Goal: Task Accomplishment & Management: Manage account settings

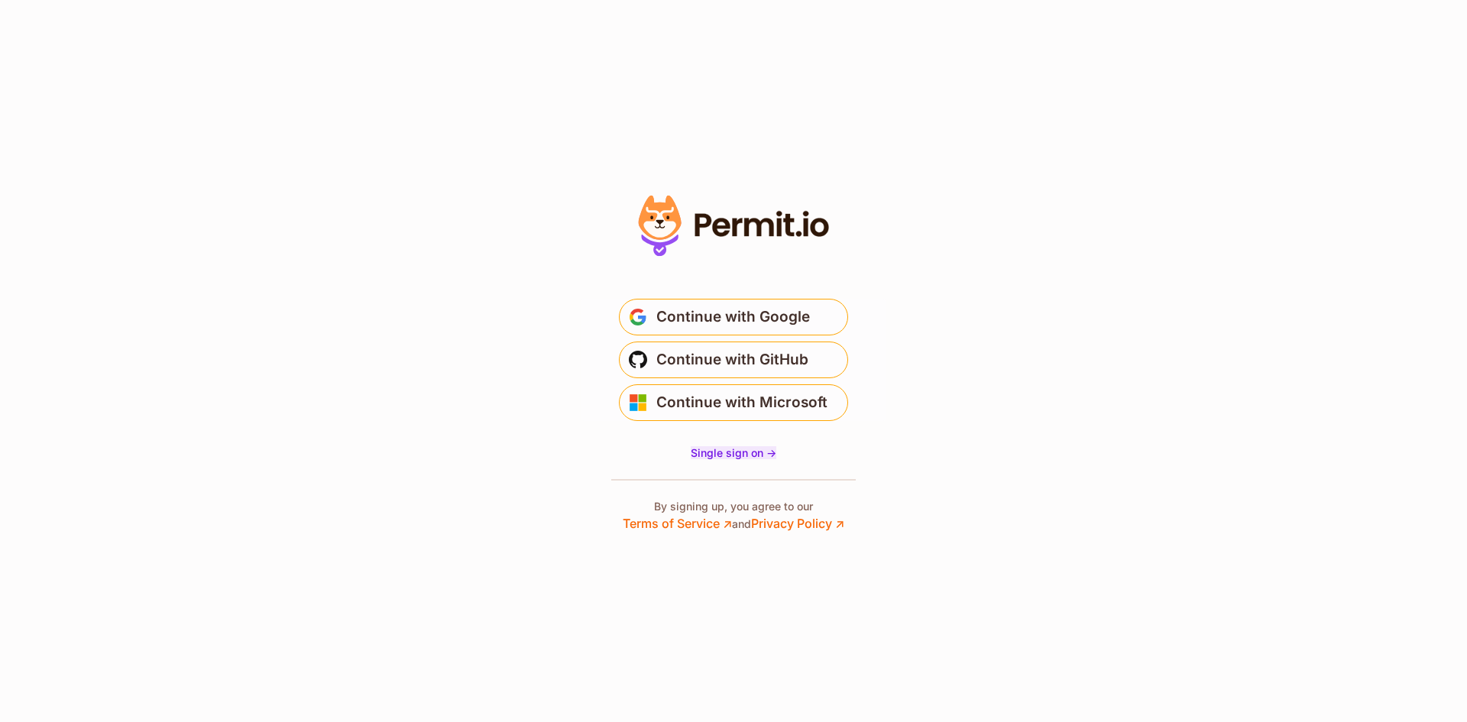
click at [755, 457] on span "Single sign on ->" at bounding box center [734, 452] width 86 height 13
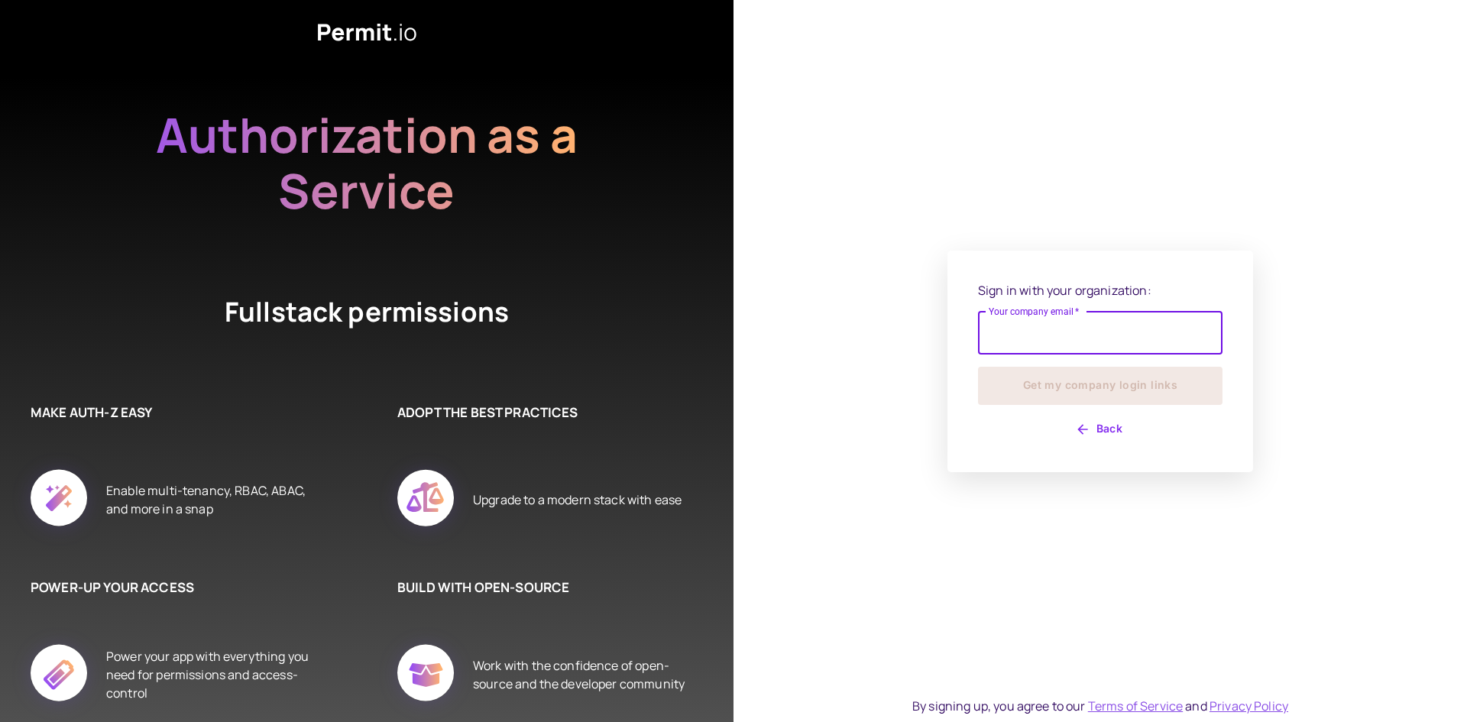
click at [1024, 327] on input "Your company email   *" at bounding box center [1100, 333] width 245 height 43
type input "**********"
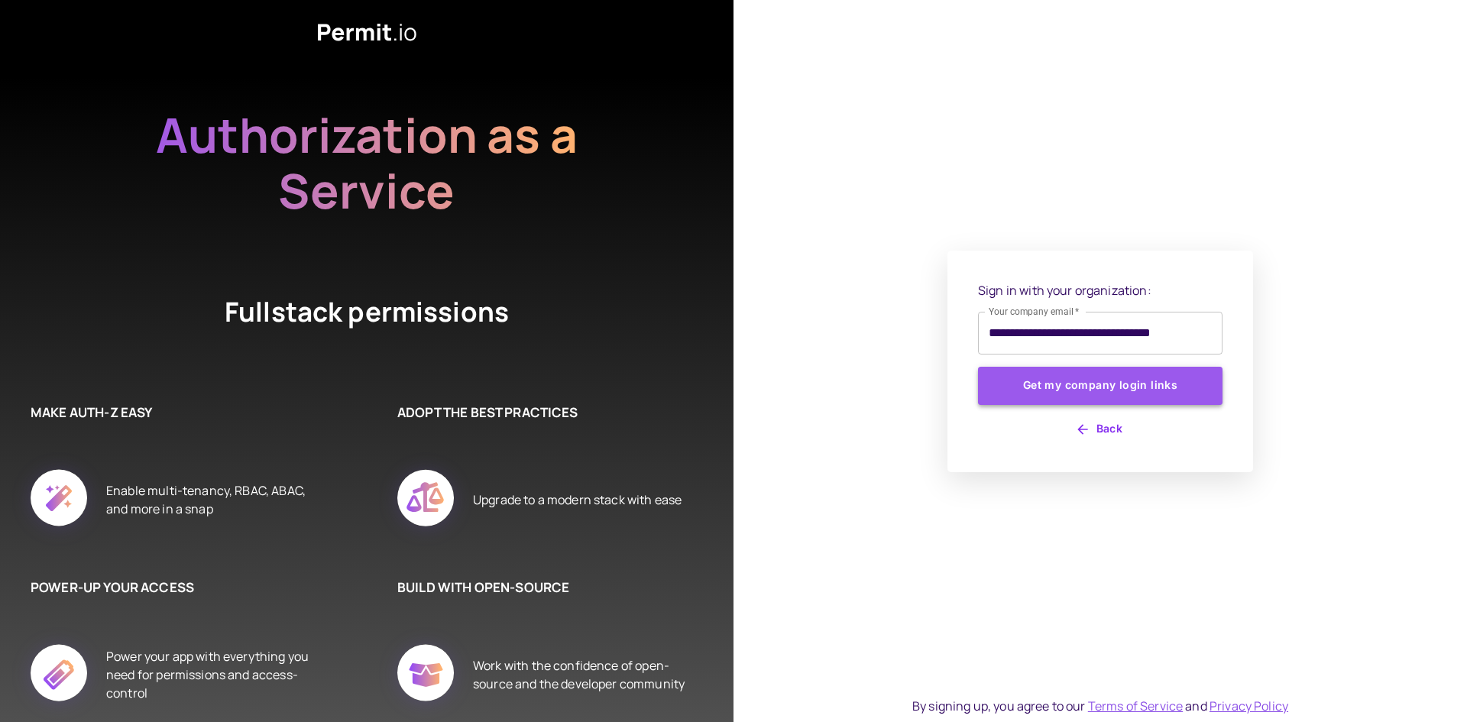
click at [1091, 386] on button "Get my company login links" at bounding box center [1100, 386] width 245 height 38
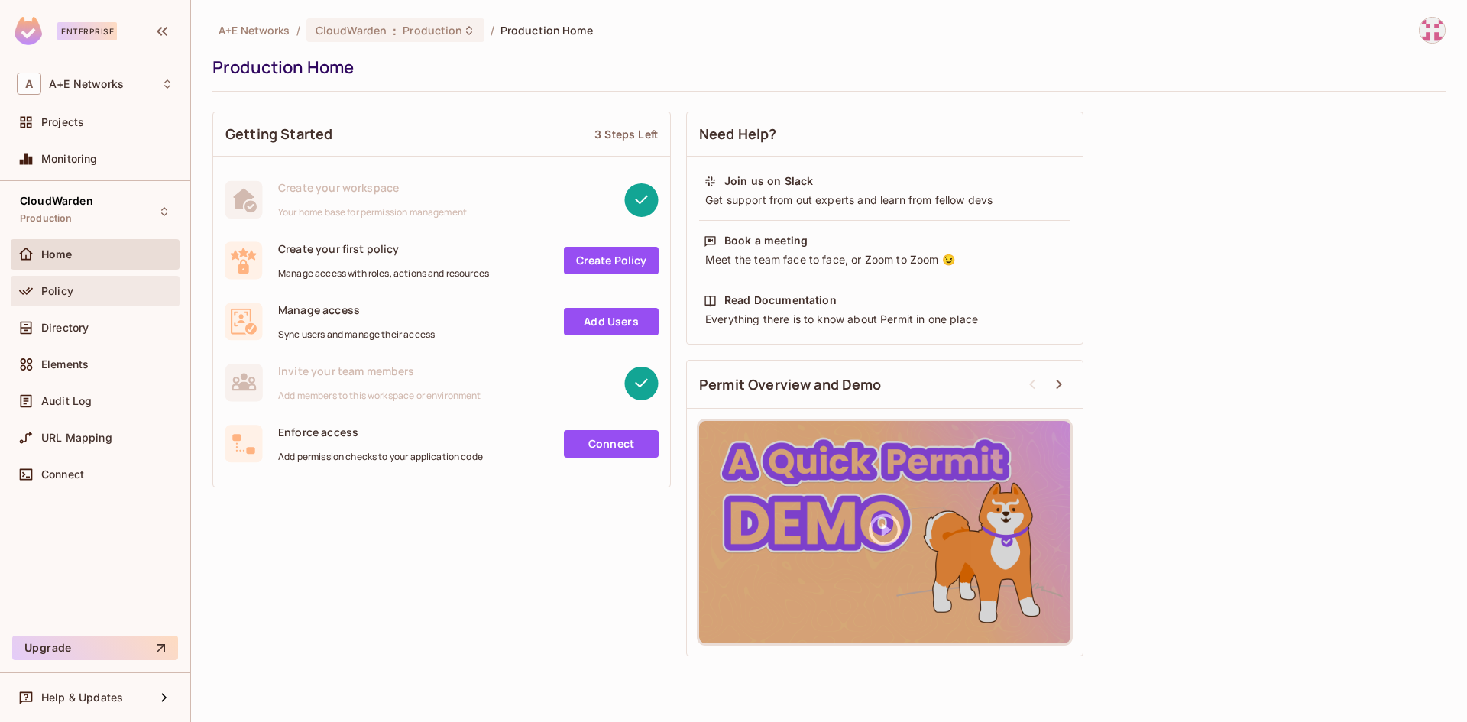
click at [122, 290] on div "Policy" at bounding box center [107, 291] width 132 height 12
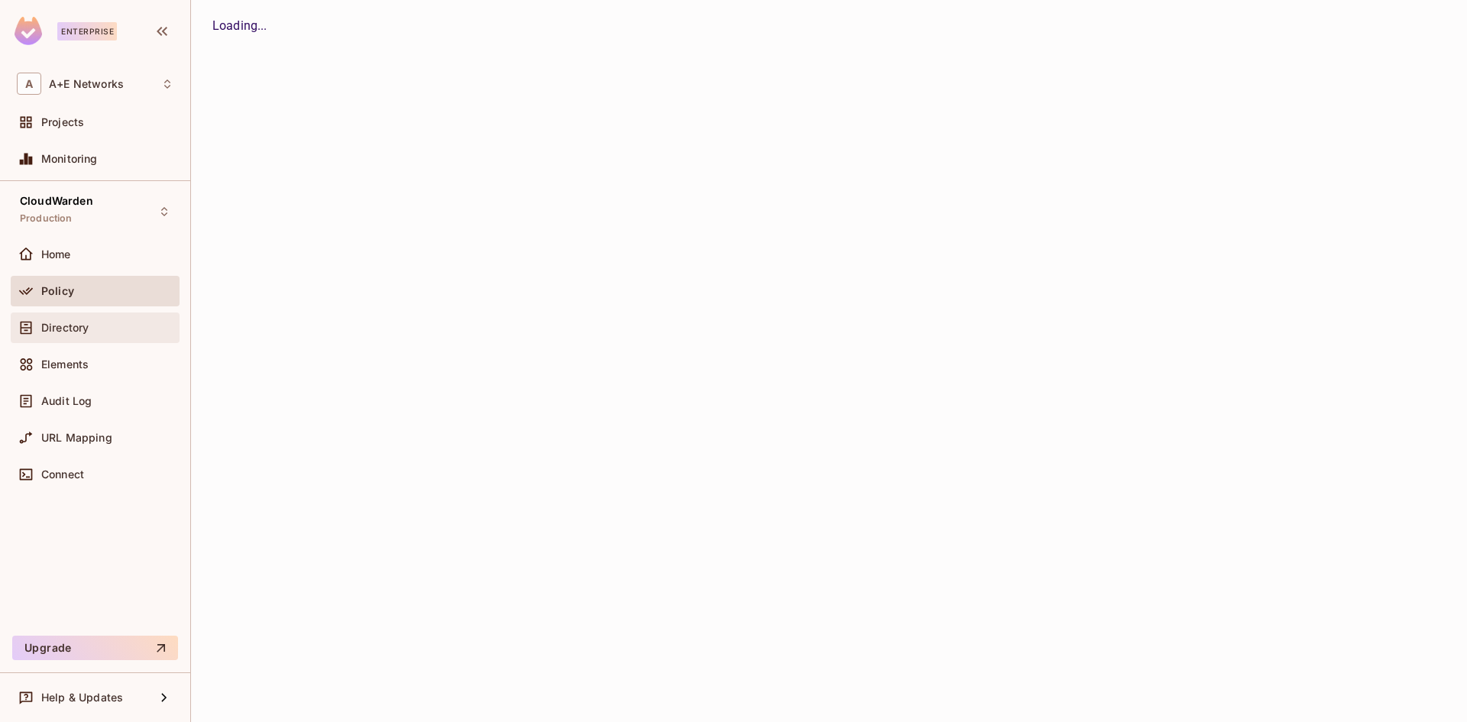
click at [80, 329] on span "Directory" at bounding box center [64, 328] width 47 height 12
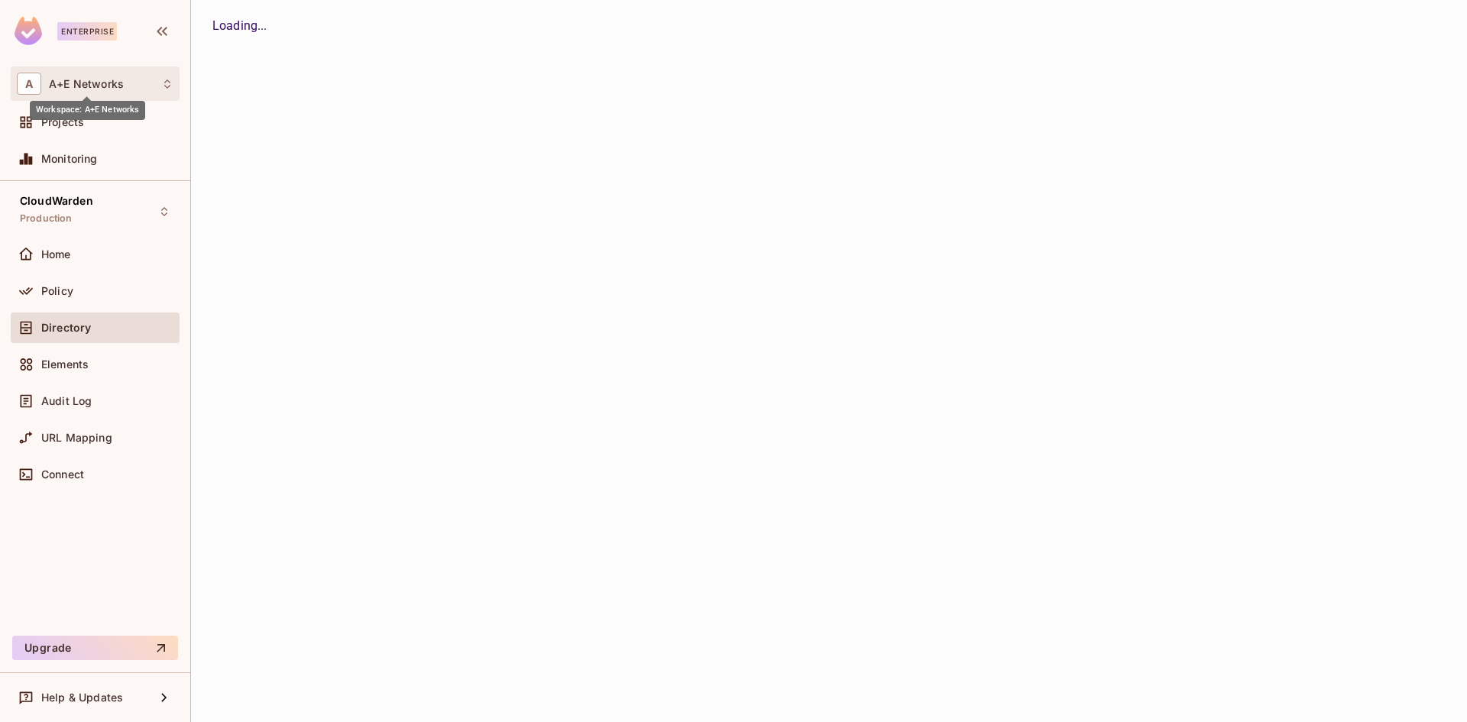
click at [125, 82] on div "A A+E Networks" at bounding box center [95, 84] width 157 height 22
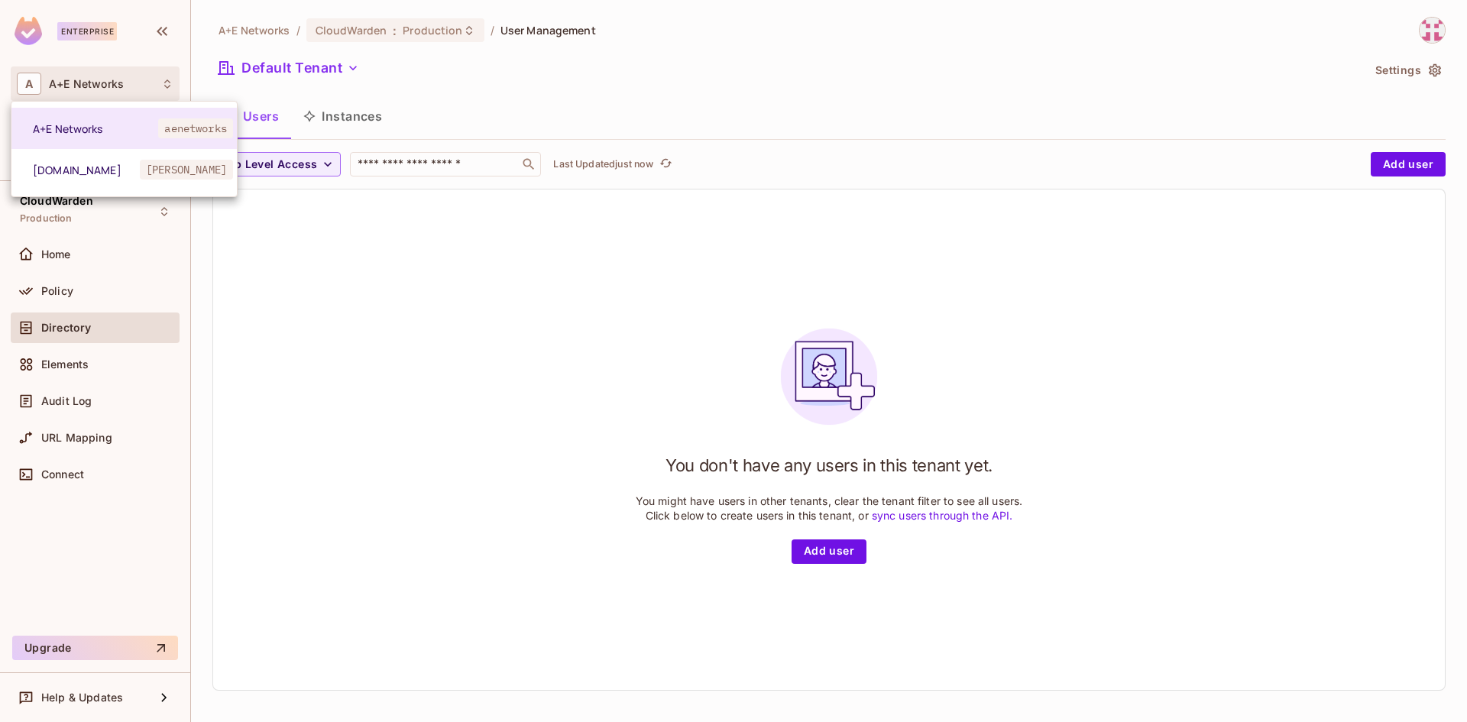
click at [501, 349] on div at bounding box center [733, 361] width 1467 height 722
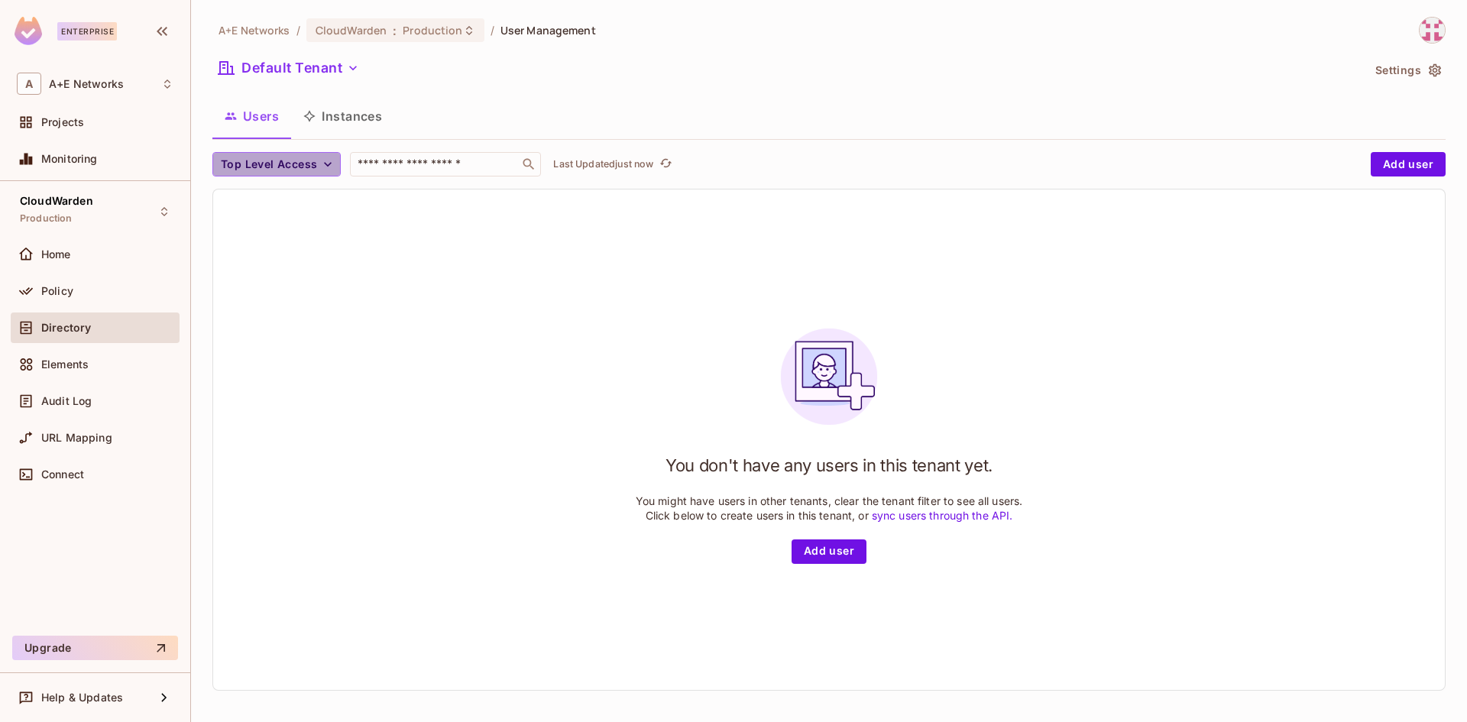
click at [313, 158] on span "Top Level Access" at bounding box center [269, 164] width 96 height 19
click at [313, 158] on div at bounding box center [733, 361] width 1467 height 722
click at [456, 345] on div "You don't have any users in this tenant yet. You might have users in other tena…" at bounding box center [829, 440] width 1232 height 501
click at [320, 158] on icon "button" at bounding box center [327, 164] width 15 height 15
click at [315, 167] on div at bounding box center [733, 361] width 1467 height 722
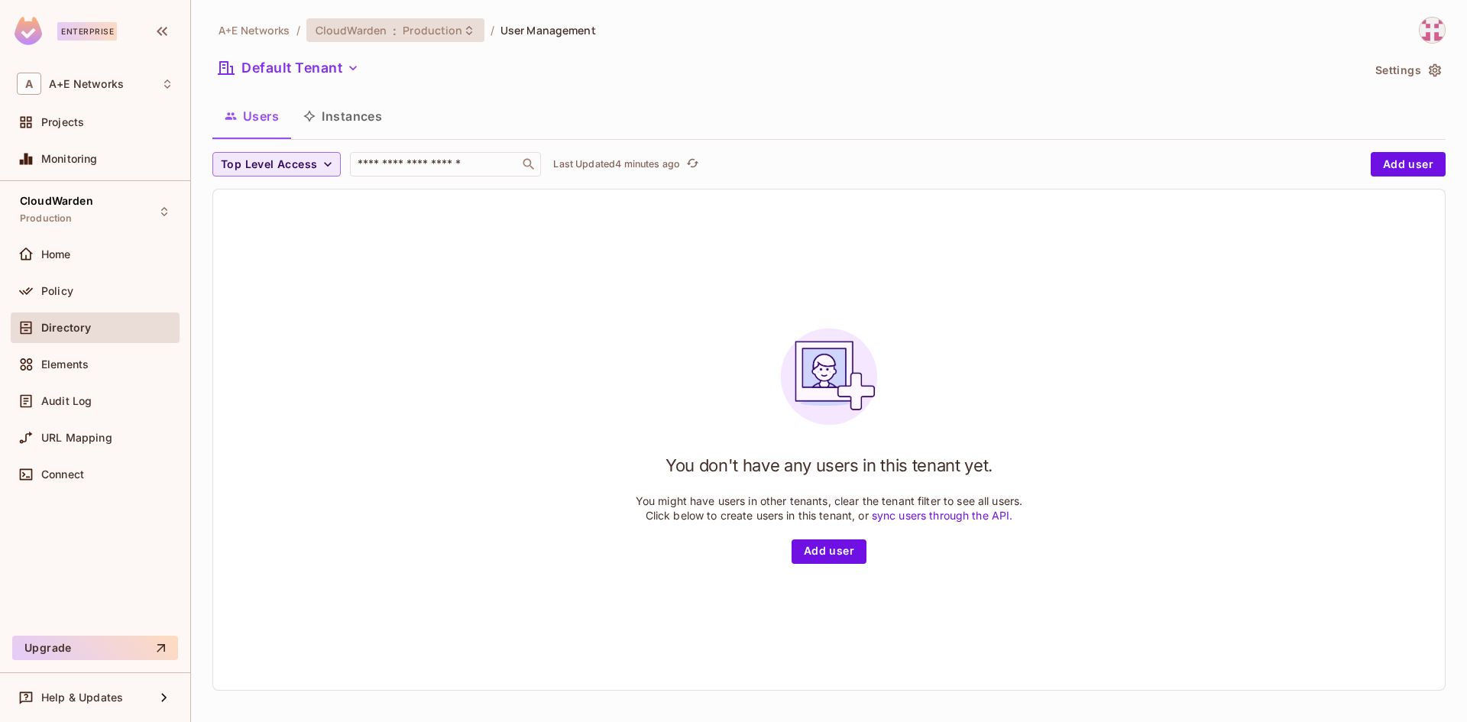
click at [447, 28] on span "Production" at bounding box center [433, 30] width 60 height 15
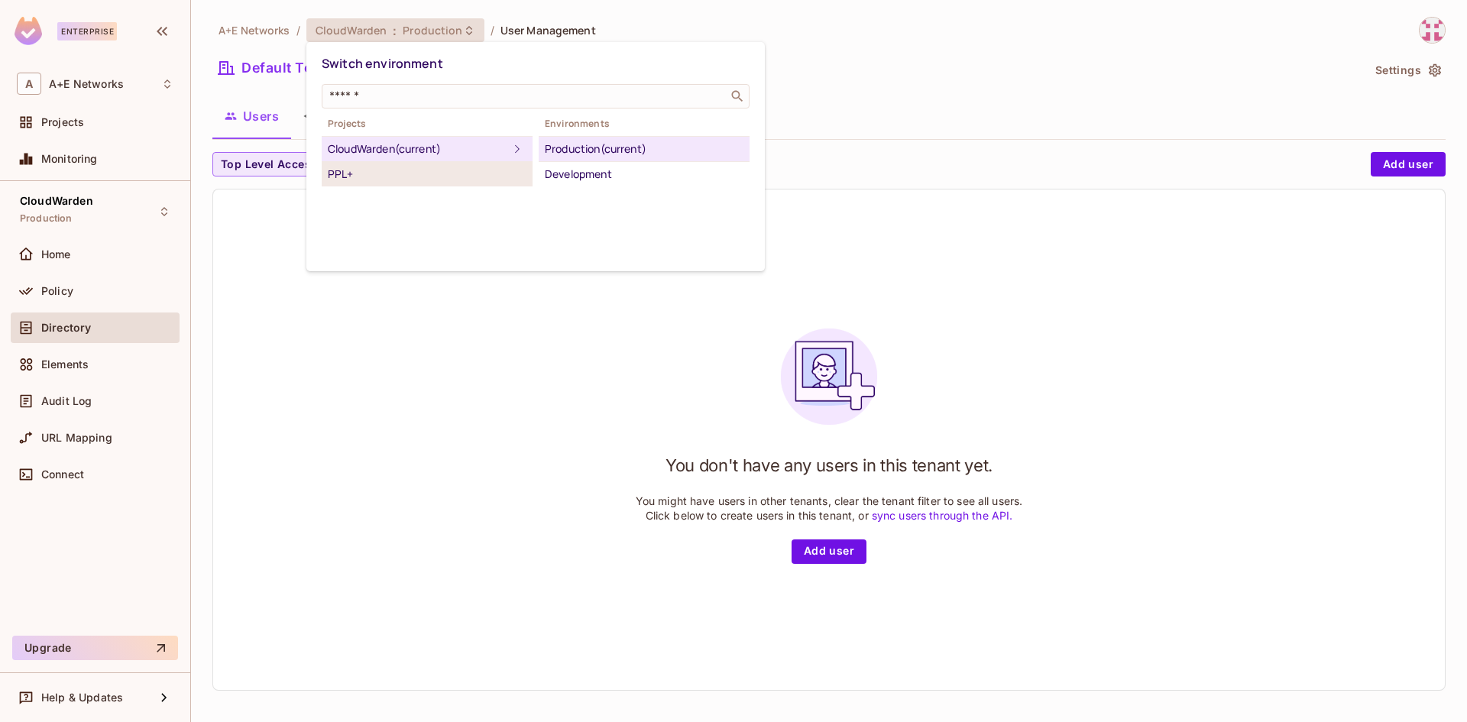
click at [394, 173] on div "PPL+" at bounding box center [427, 174] width 199 height 18
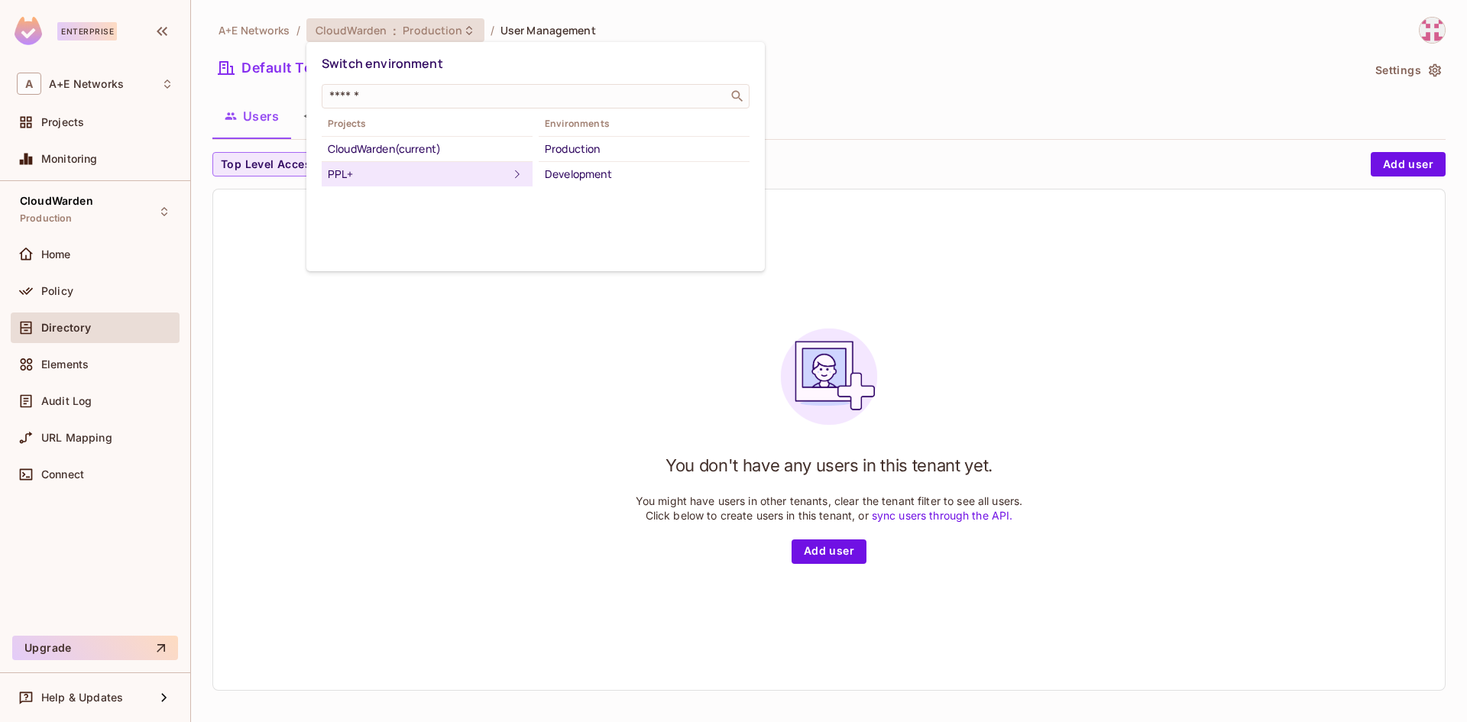
click at [618, 172] on div "Development" at bounding box center [644, 174] width 199 height 18
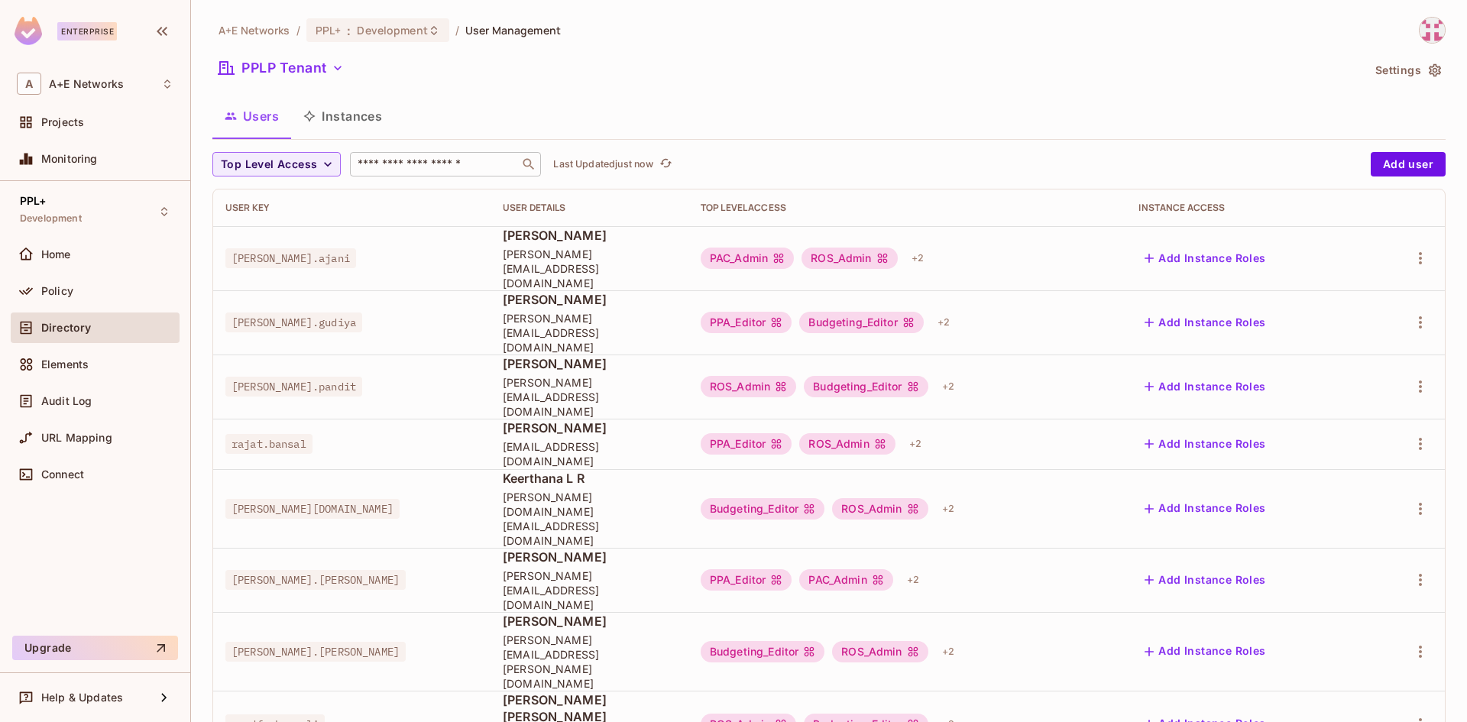
click at [452, 164] on input "text" at bounding box center [435, 164] width 160 height 15
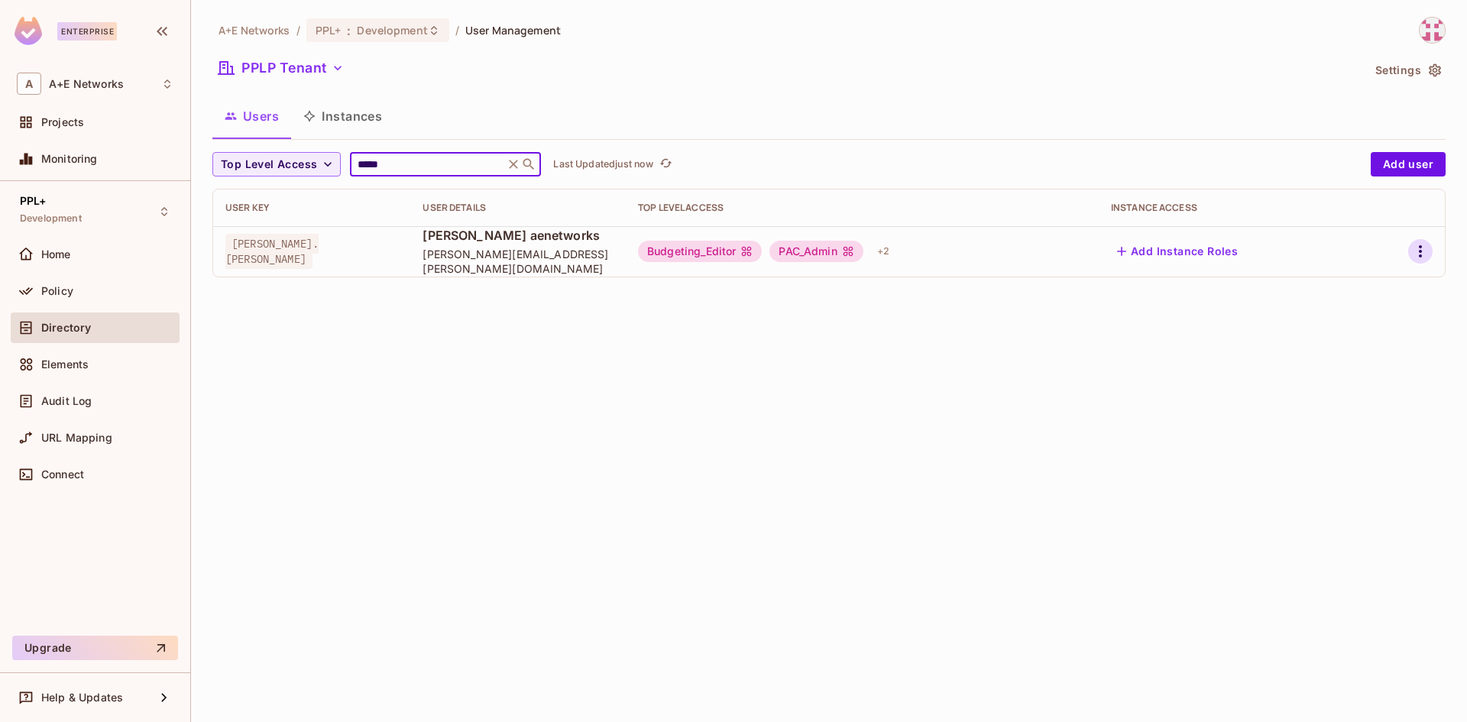
type input "*****"
click at [1425, 251] on icon "button" at bounding box center [1421, 251] width 18 height 18
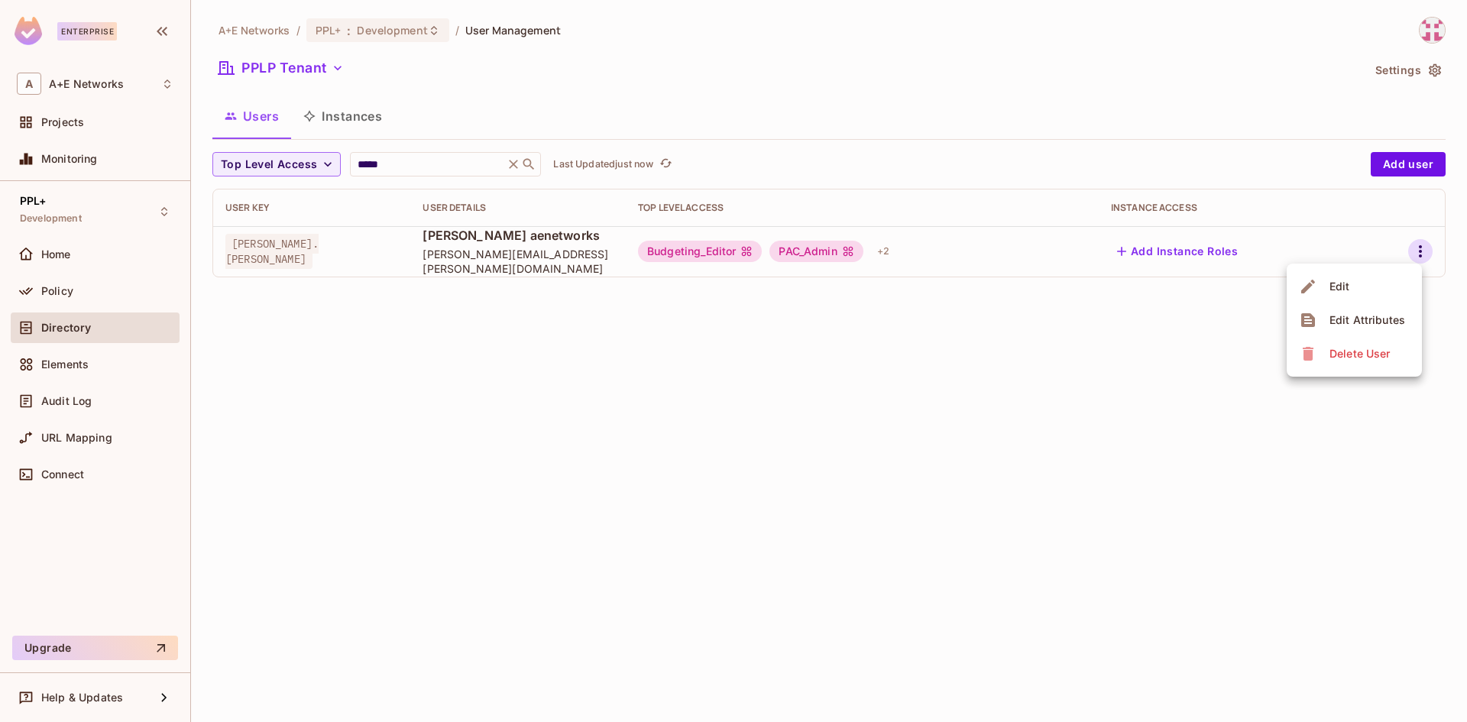
click at [1363, 289] on li "Edit" at bounding box center [1354, 287] width 135 height 34
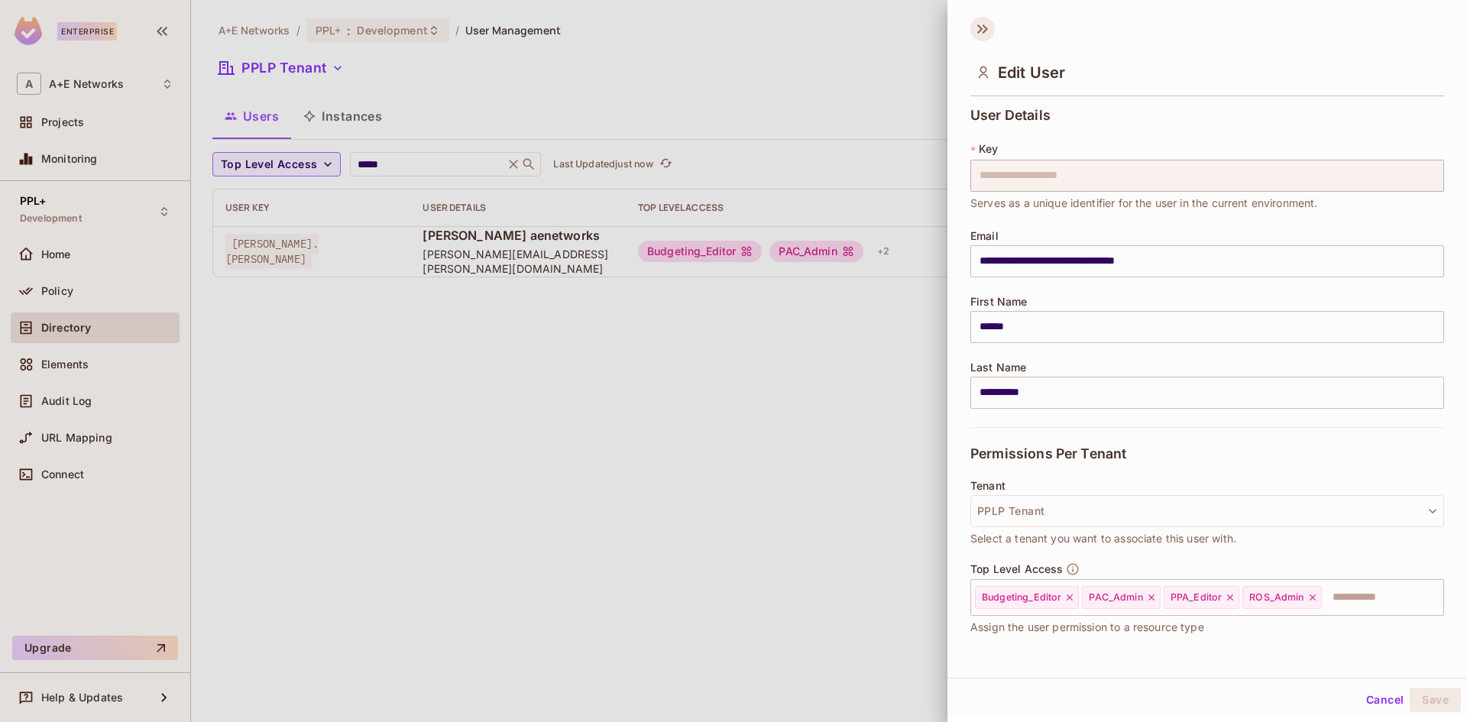
click at [981, 30] on icon at bounding box center [979, 28] width 5 height 9
